Goal: Transaction & Acquisition: Obtain resource

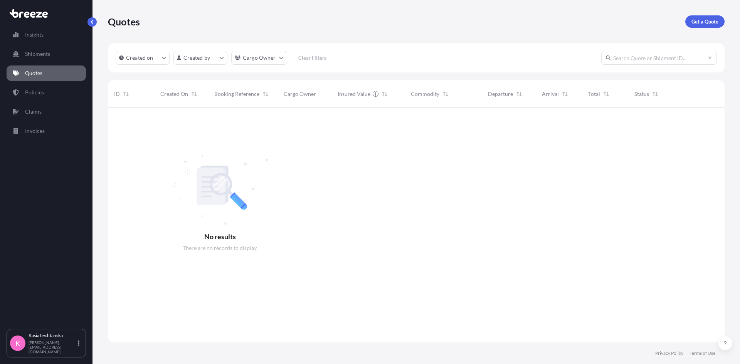
scroll to position [257, 611]
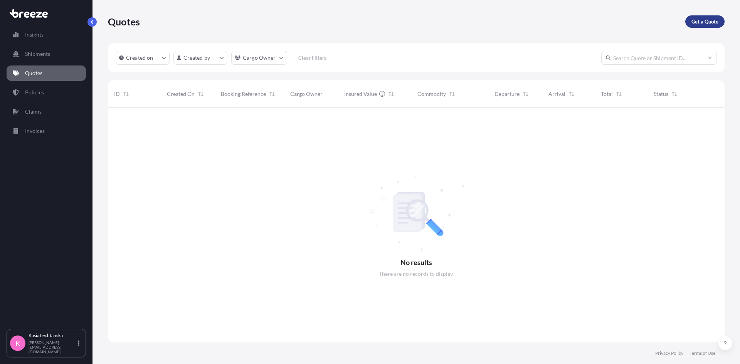
click at [592, 20] on p "Get a Quote" at bounding box center [705, 22] width 27 height 8
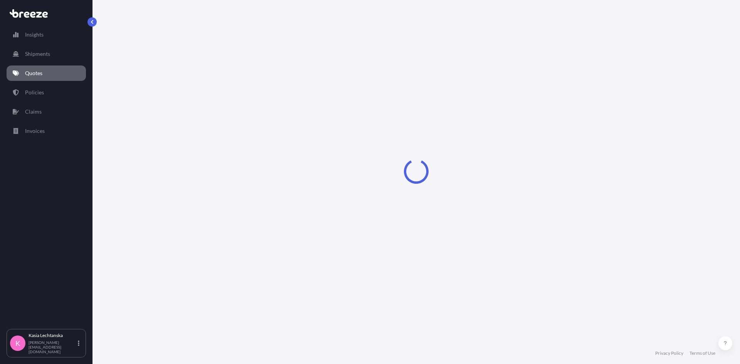
select select "Sea"
select select "1"
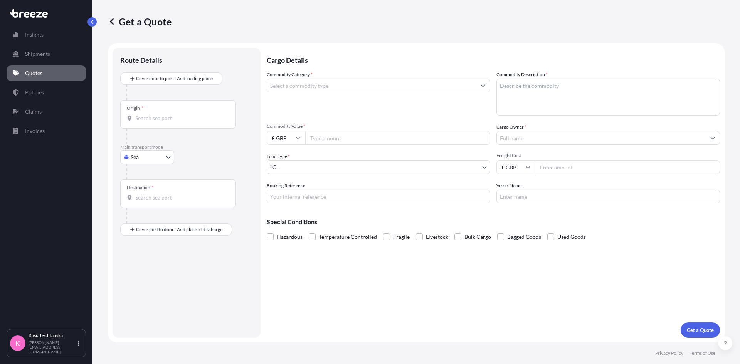
click at [323, 85] on input "Commodity Category *" at bounding box center [371, 86] width 209 height 14
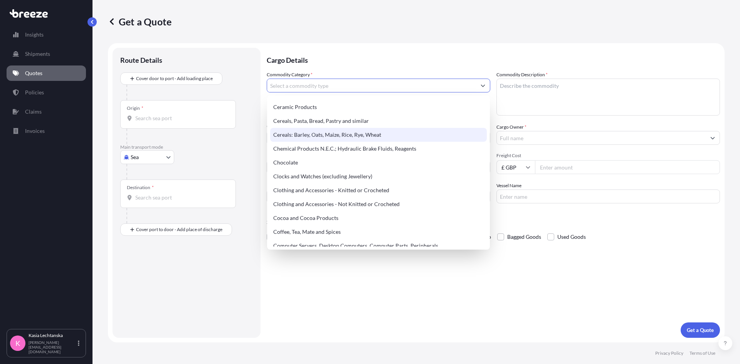
scroll to position [347, 0]
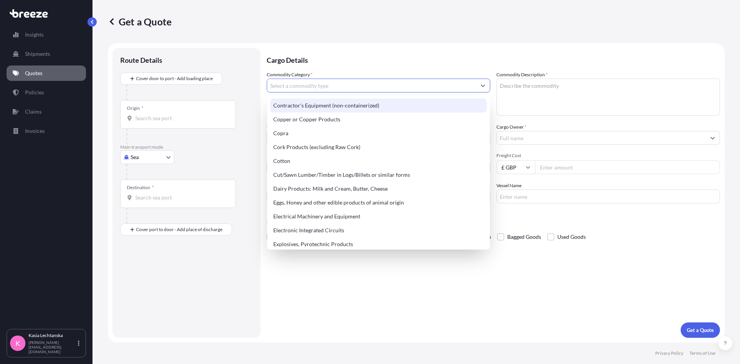
click at [344, 85] on input "Commodity Category *" at bounding box center [371, 86] width 209 height 14
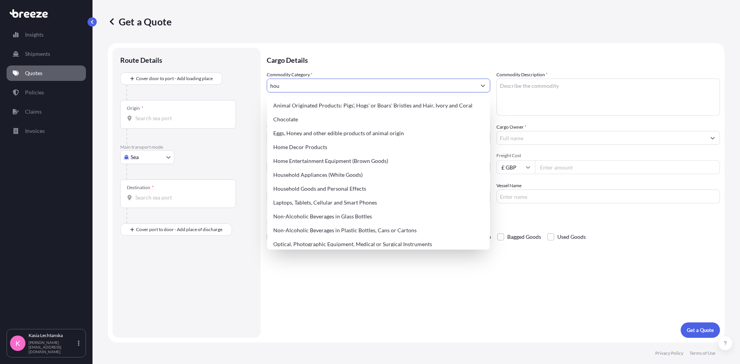
scroll to position [0, 0]
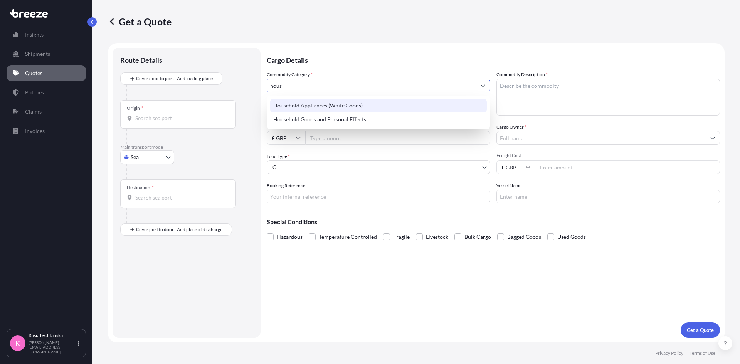
click at [480, 83] on button "Show suggestions" at bounding box center [483, 86] width 14 height 14
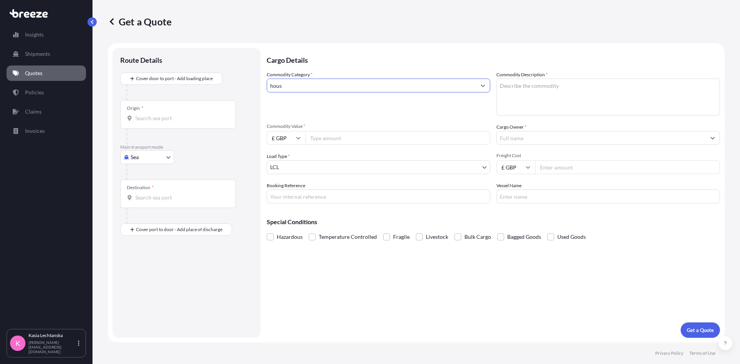
click at [480, 83] on button "Show suggestions" at bounding box center [483, 86] width 14 height 14
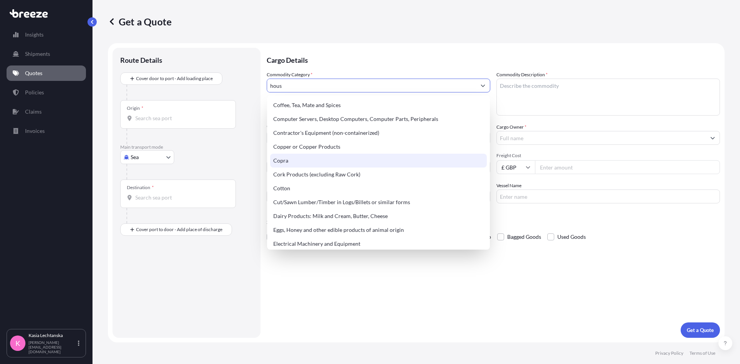
scroll to position [386, 0]
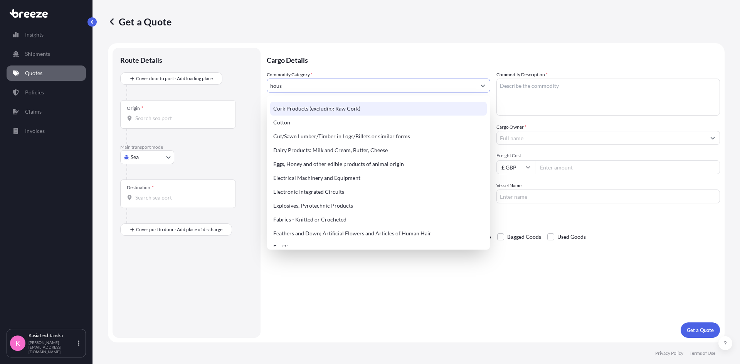
drag, startPoint x: 294, startPoint y: 81, endPoint x: 263, endPoint y: 82, distance: 30.9
click at [263, 82] on form "Route Details Cover door to port - Add loading place Place of loading Road Road…" at bounding box center [416, 193] width 617 height 300
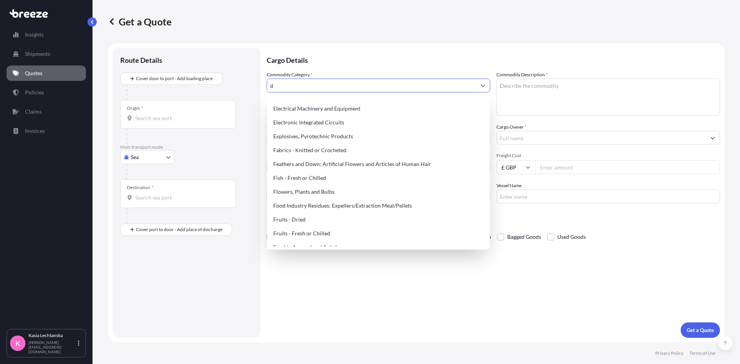
scroll to position [0, 0]
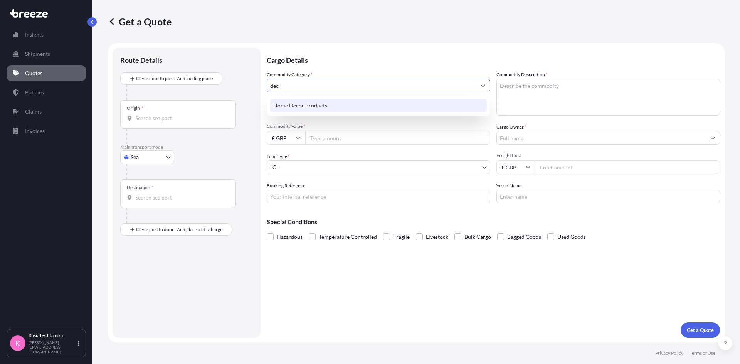
click at [298, 109] on div "Home Decor Products" at bounding box center [378, 106] width 217 height 14
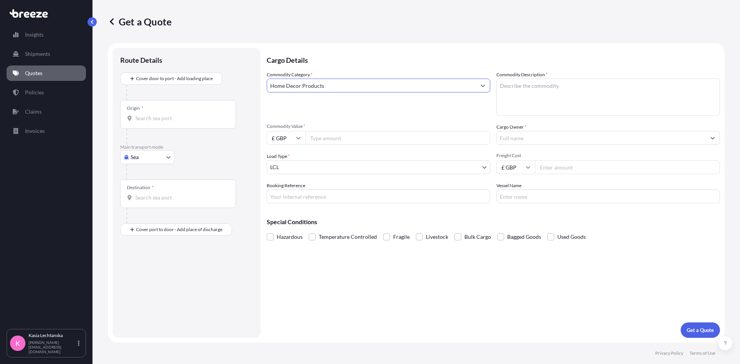
type input "Home Decor Products"
click at [561, 90] on textarea "Commodity Description *" at bounding box center [609, 97] width 224 height 37
type textarea "Snow globes - glass with water"
click at [330, 132] on input "Commodity Value *" at bounding box center [397, 138] width 185 height 14
type input "15000"
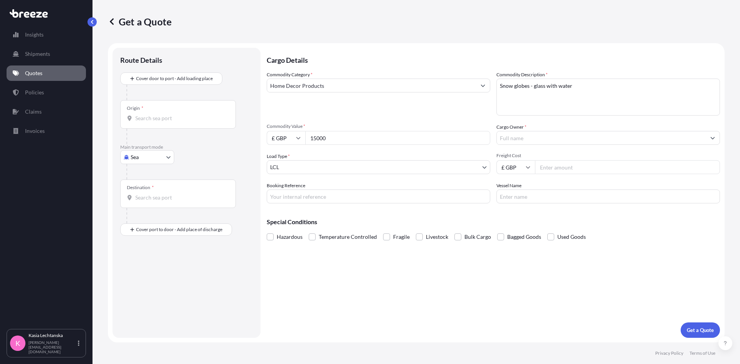
click at [553, 166] on input "Freight Cost" at bounding box center [627, 167] width 185 height 14
type input "3125"
click at [346, 194] on input "Booking Reference" at bounding box center [379, 197] width 224 height 14
type input "44-16060 PRU 94977"
click at [592, 88] on textarea "Snow globes - glass with water" at bounding box center [609, 97] width 224 height 37
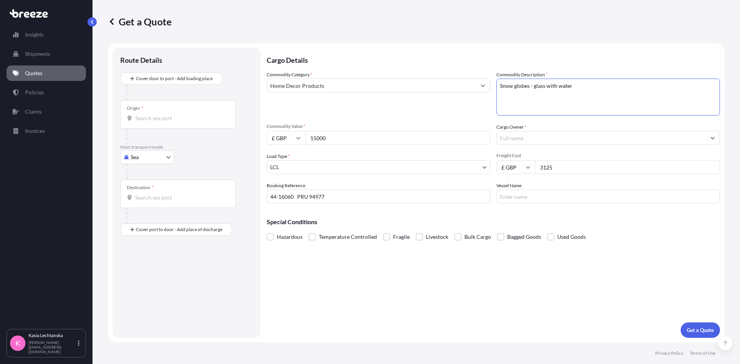
click at [548, 136] on input "Cargo Owner *" at bounding box center [601, 138] width 209 height 14
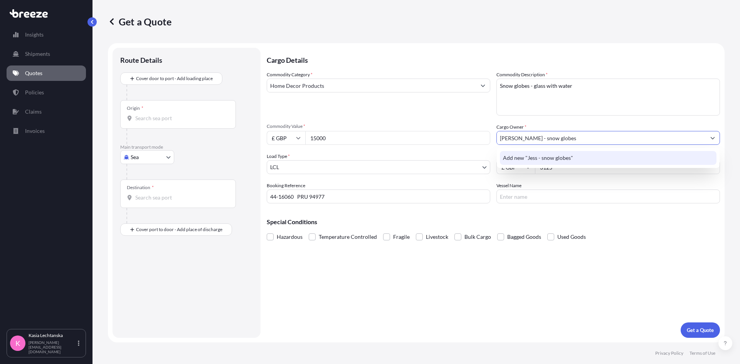
click at [558, 155] on span "Add new "Jess - snow globes"" at bounding box center [538, 158] width 70 height 8
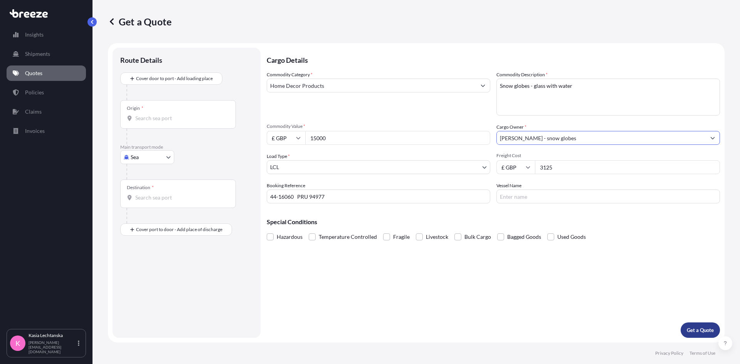
type input "[PERSON_NAME] - snow globes"
click at [592, 318] on p "Get a Quote" at bounding box center [700, 331] width 27 height 8
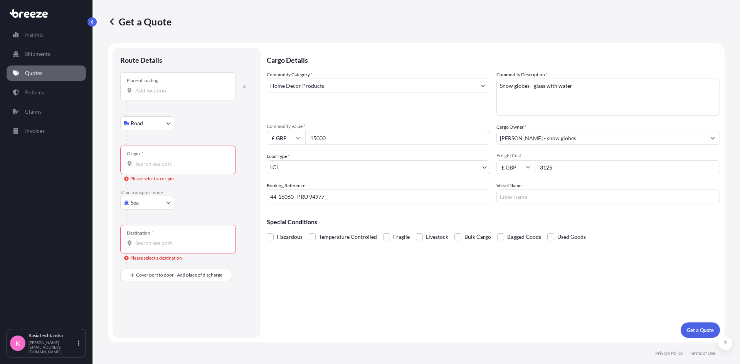
click at [160, 91] on input "Place of loading" at bounding box center [180, 91] width 91 height 8
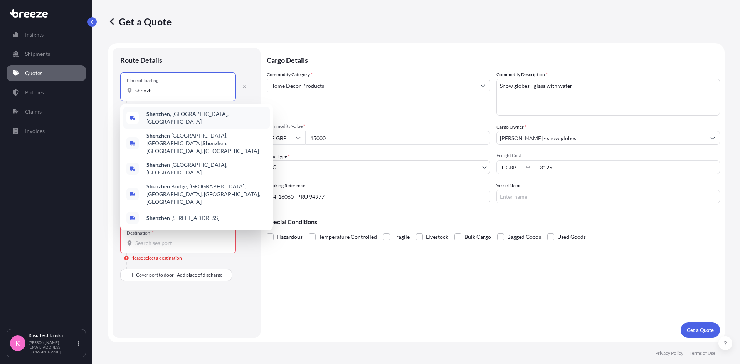
click at [172, 113] on span "Shenzh en, [GEOGRAPHIC_DATA], [GEOGRAPHIC_DATA]" at bounding box center [207, 117] width 120 height 15
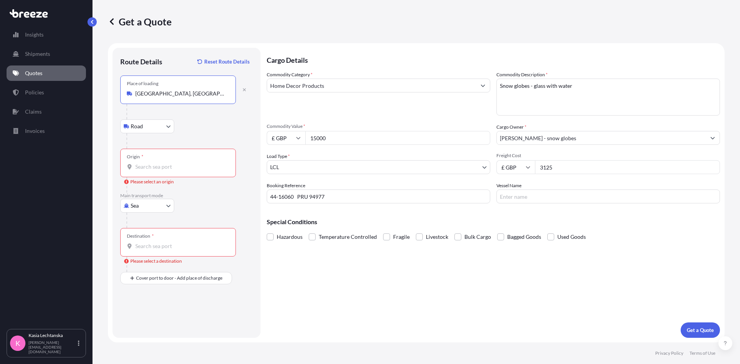
type input "[GEOGRAPHIC_DATA], [GEOGRAPHIC_DATA], [GEOGRAPHIC_DATA]"
click at [156, 167] on input "Origin * Please select an origin" at bounding box center [180, 167] width 91 height 8
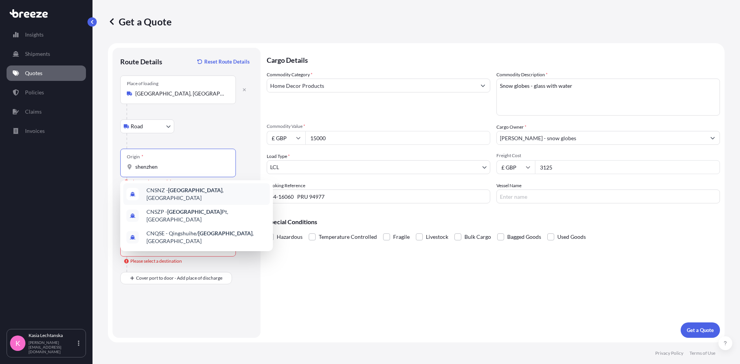
drag, startPoint x: 170, startPoint y: 165, endPoint x: 117, endPoint y: 162, distance: 53.7
click at [117, 162] on div "Route Details Reset Route Details Place of loading [GEOGRAPHIC_DATA], [GEOGRAPH…" at bounding box center [187, 193] width 148 height 290
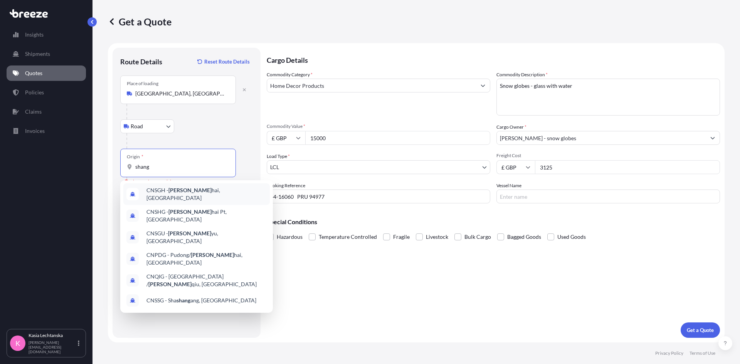
click at [209, 196] on div "CNSGH - Shang hai, [GEOGRAPHIC_DATA]" at bounding box center [196, 195] width 147 height 22
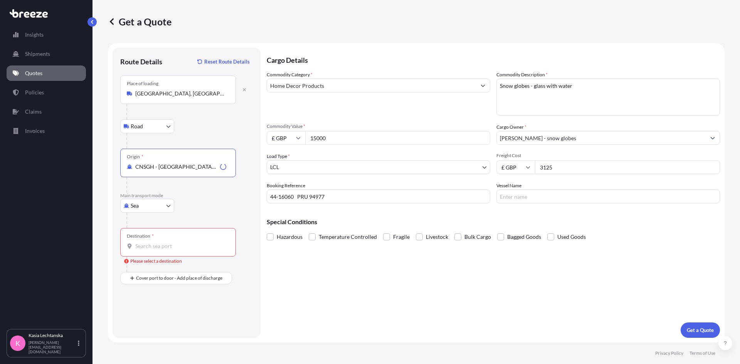
type input "CNSGH - [GEOGRAPHIC_DATA], [GEOGRAPHIC_DATA]"
click at [168, 250] on div "Destination *" at bounding box center [178, 242] width 116 height 29
click at [168, 250] on input "Destination * Please select a destination" at bounding box center [180, 247] width 91 height 8
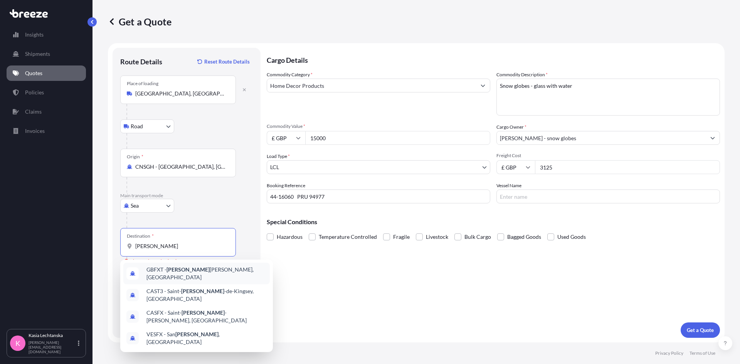
click at [180, 274] on span "GBFXT - [PERSON_NAME], [GEOGRAPHIC_DATA]" at bounding box center [207, 273] width 120 height 15
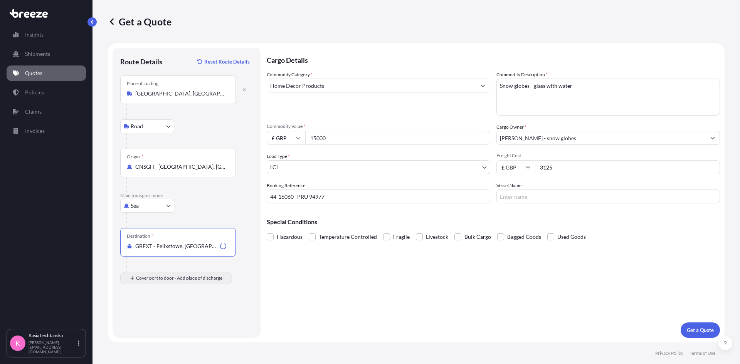
type input "GBFXT - Felixstowe, [GEOGRAPHIC_DATA]"
click at [150, 318] on input "Place of Discharge" at bounding box center [180, 320] width 91 height 8
type input "[STREET_ADDRESS]"
click at [592, 318] on p "Get a Quote" at bounding box center [700, 331] width 27 height 8
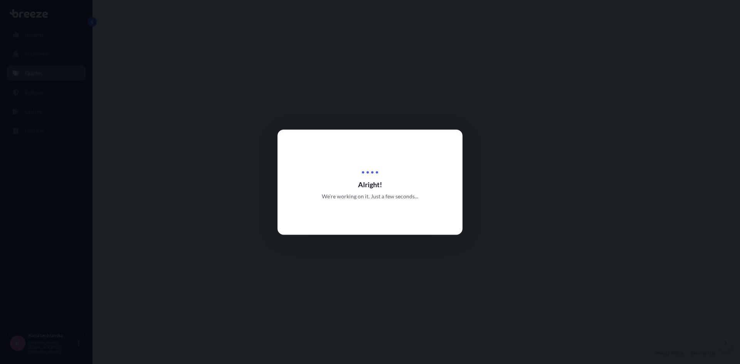
select select "Road"
select select "Sea"
select select "Road"
select select "1"
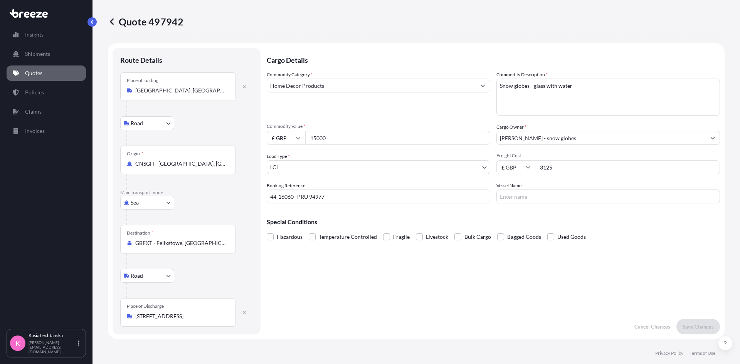
drag, startPoint x: 339, startPoint y: 139, endPoint x: 306, endPoint y: 137, distance: 33.2
click at [306, 137] on input "15000" at bounding box center [397, 138] width 185 height 14
type input "65000"
click at [592, 273] on div "Cargo Details Commodity Category * Home Decor Products Commodity Description * …" at bounding box center [493, 191] width 453 height 287
click at [592, 318] on p "Save Changes" at bounding box center [698, 327] width 31 height 8
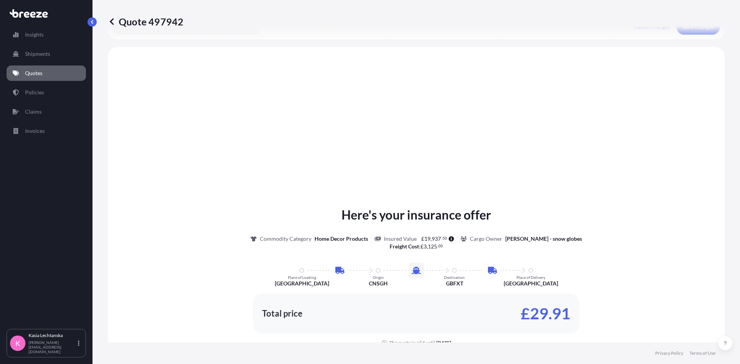
scroll to position [308, 0]
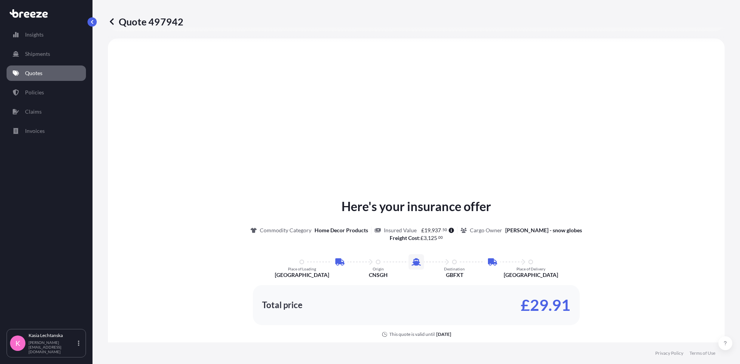
select select "Road"
select select "Sea"
select select "Road"
select select "1"
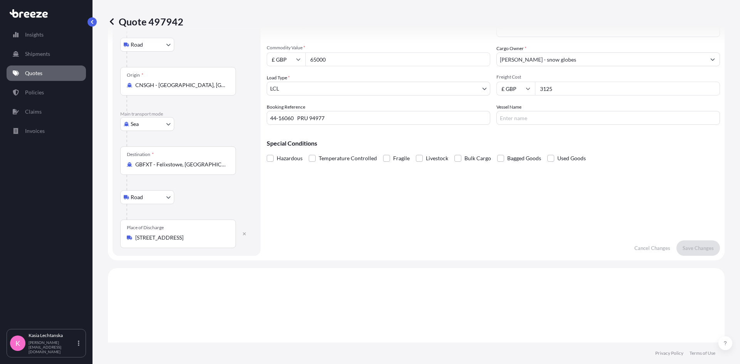
scroll to position [77, 0]
